Goal: Information Seeking & Learning: Learn about a topic

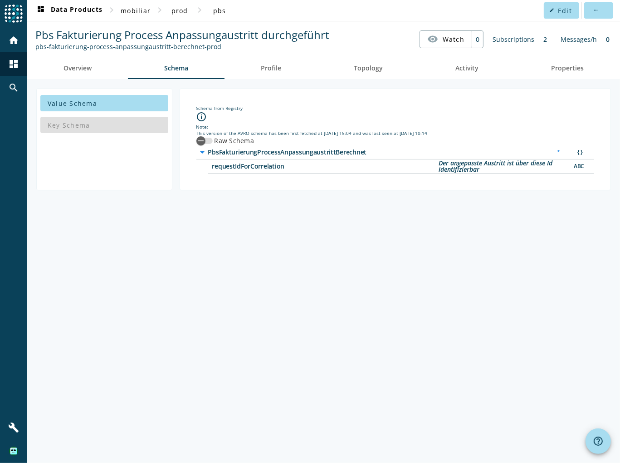
click at [294, 152] on span "PbsFakturierungProcessAnpassungaustrittBerechnet" at bounding box center [321, 152] width 227 height 6
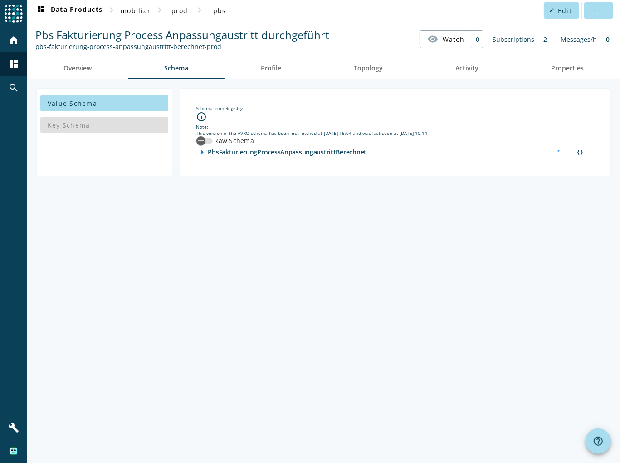
click at [294, 152] on span "PbsFakturierungProcessAnpassungaustrittBerechnet" at bounding box center [321, 152] width 227 height 6
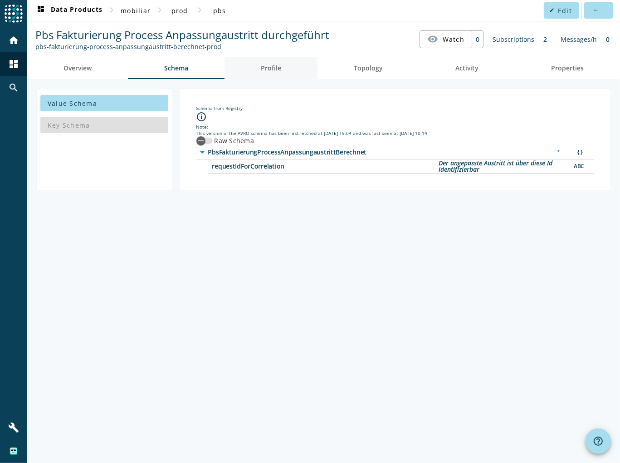
click at [276, 70] on span "Profile" at bounding box center [271, 68] width 20 height 6
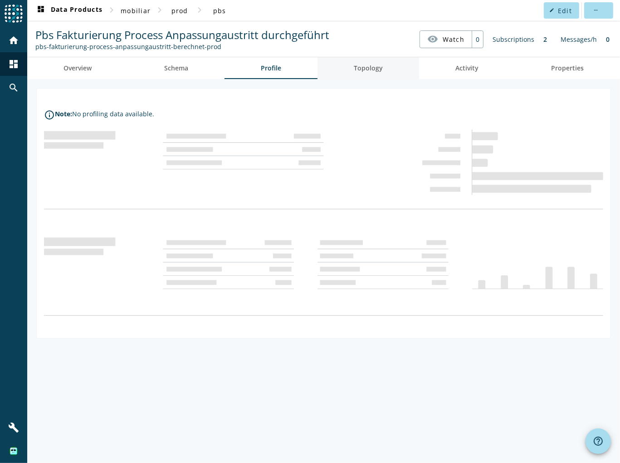
click at [364, 76] on span "Topology" at bounding box center [368, 68] width 29 height 22
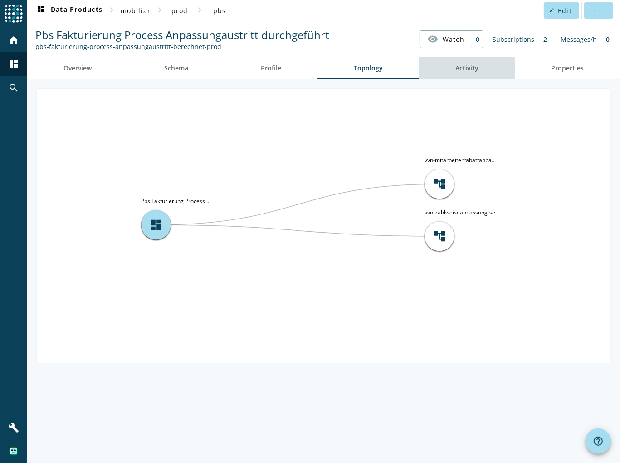
click at [456, 77] on link "Activity" at bounding box center [467, 68] width 96 height 22
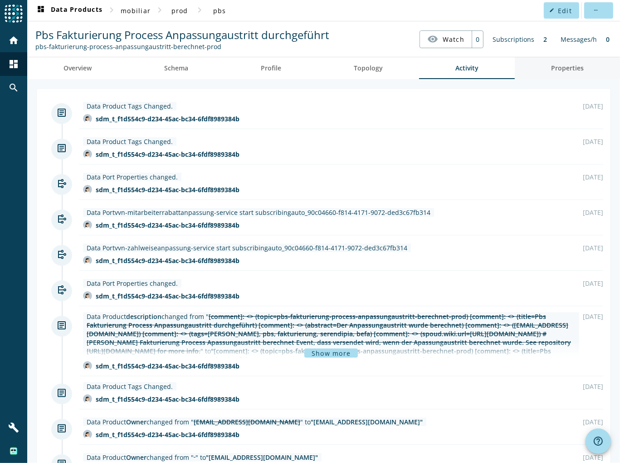
click at [574, 78] on span "Properties" at bounding box center [567, 68] width 33 height 22
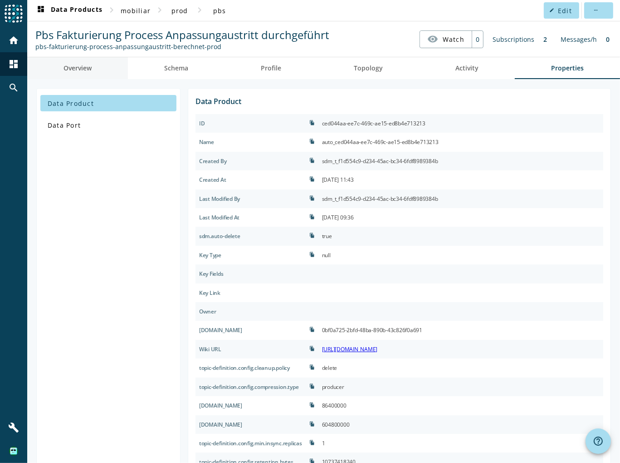
click at [85, 73] on span "Overview" at bounding box center [78, 68] width 28 height 22
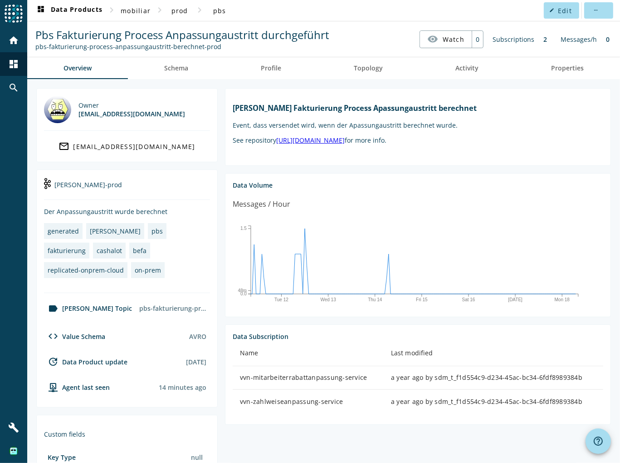
click at [345, 140] on link "https://git.mobi.mobicorp.ch/projects/PBS/repos/pbs-fakturierung-service/browse" at bounding box center [310, 140] width 69 height 9
